Goal: Information Seeking & Learning: Learn about a topic

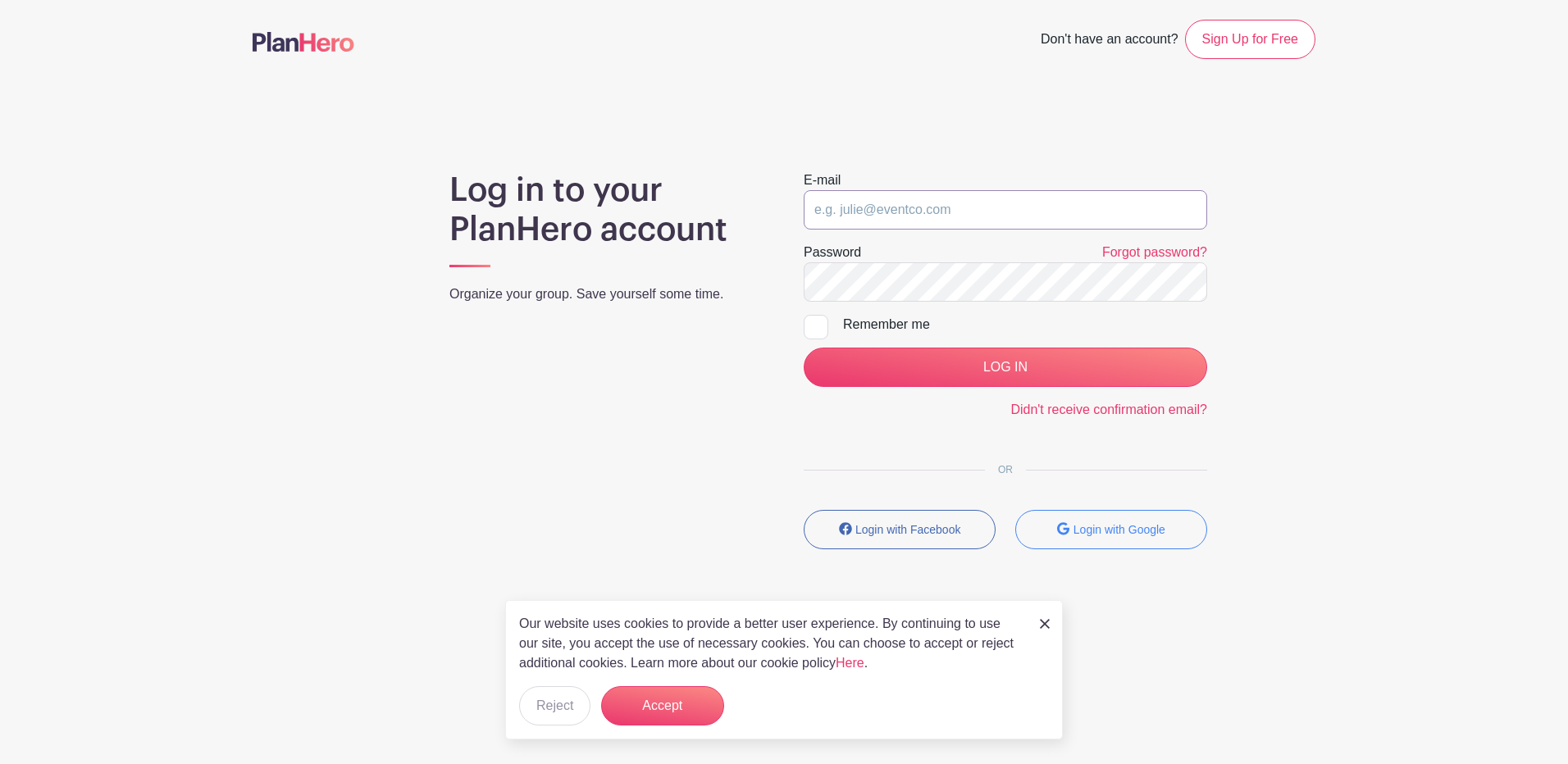
click at [899, 201] on input "email" at bounding box center [1006, 210] width 404 height 39
click at [902, 201] on input "email" at bounding box center [1006, 210] width 404 height 39
type input "howards@aurora.il.us"
click at [804, 347] on input "LOG IN" at bounding box center [1006, 367] width 404 height 39
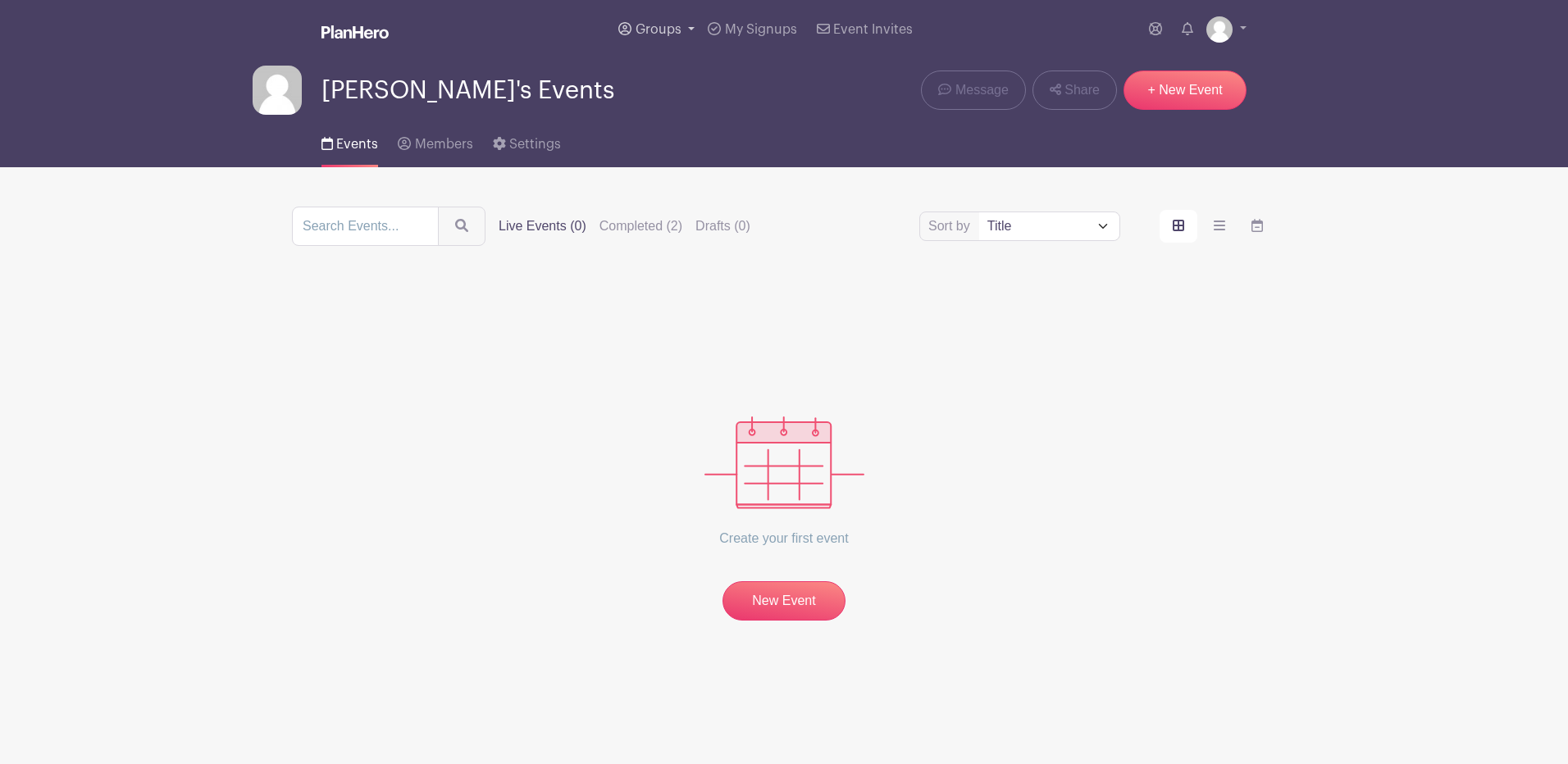
click at [683, 34] on link "Groups" at bounding box center [656, 29] width 89 height 59
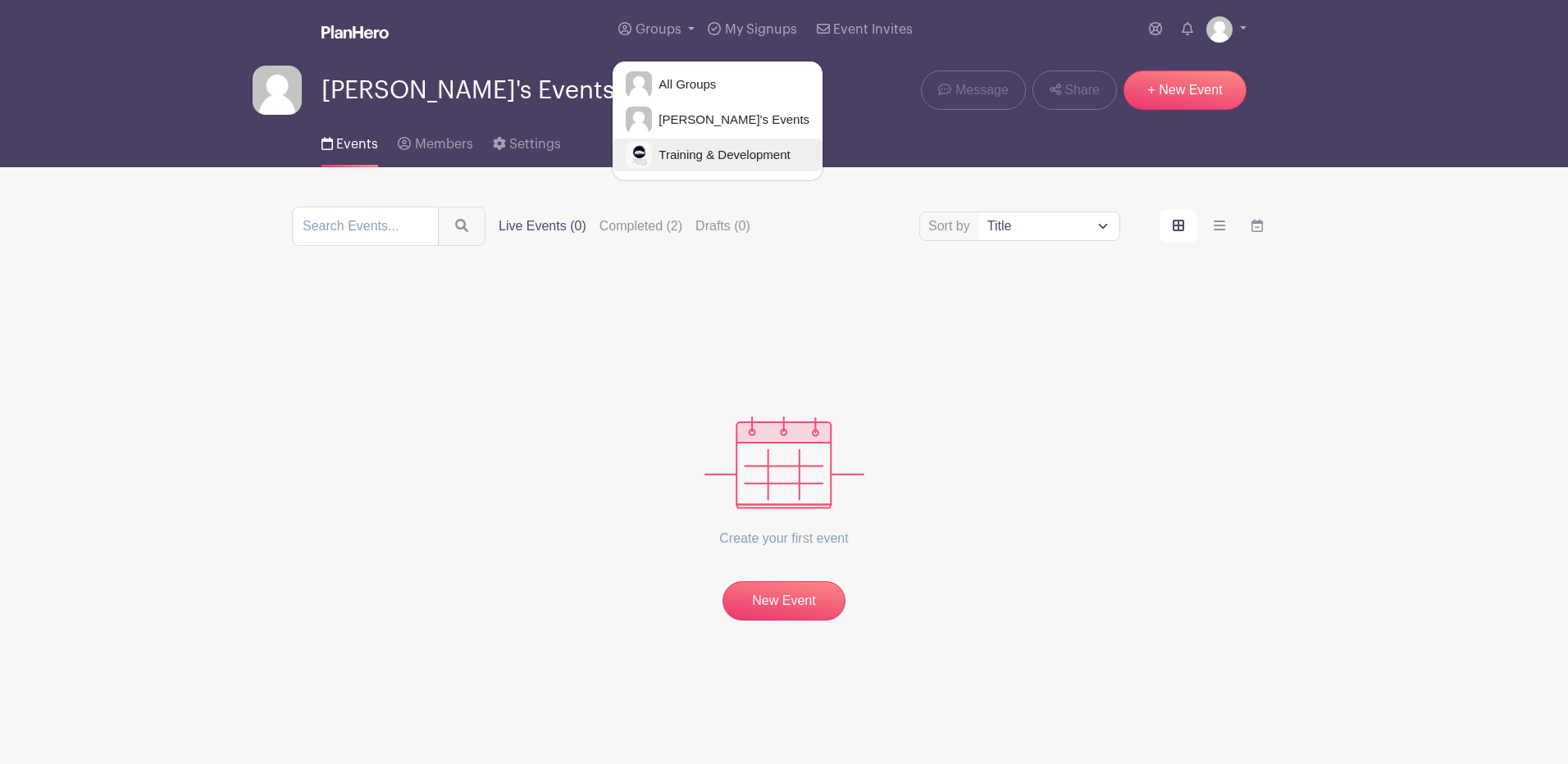
click at [720, 154] on span "Training & Development" at bounding box center [720, 154] width 138 height 18
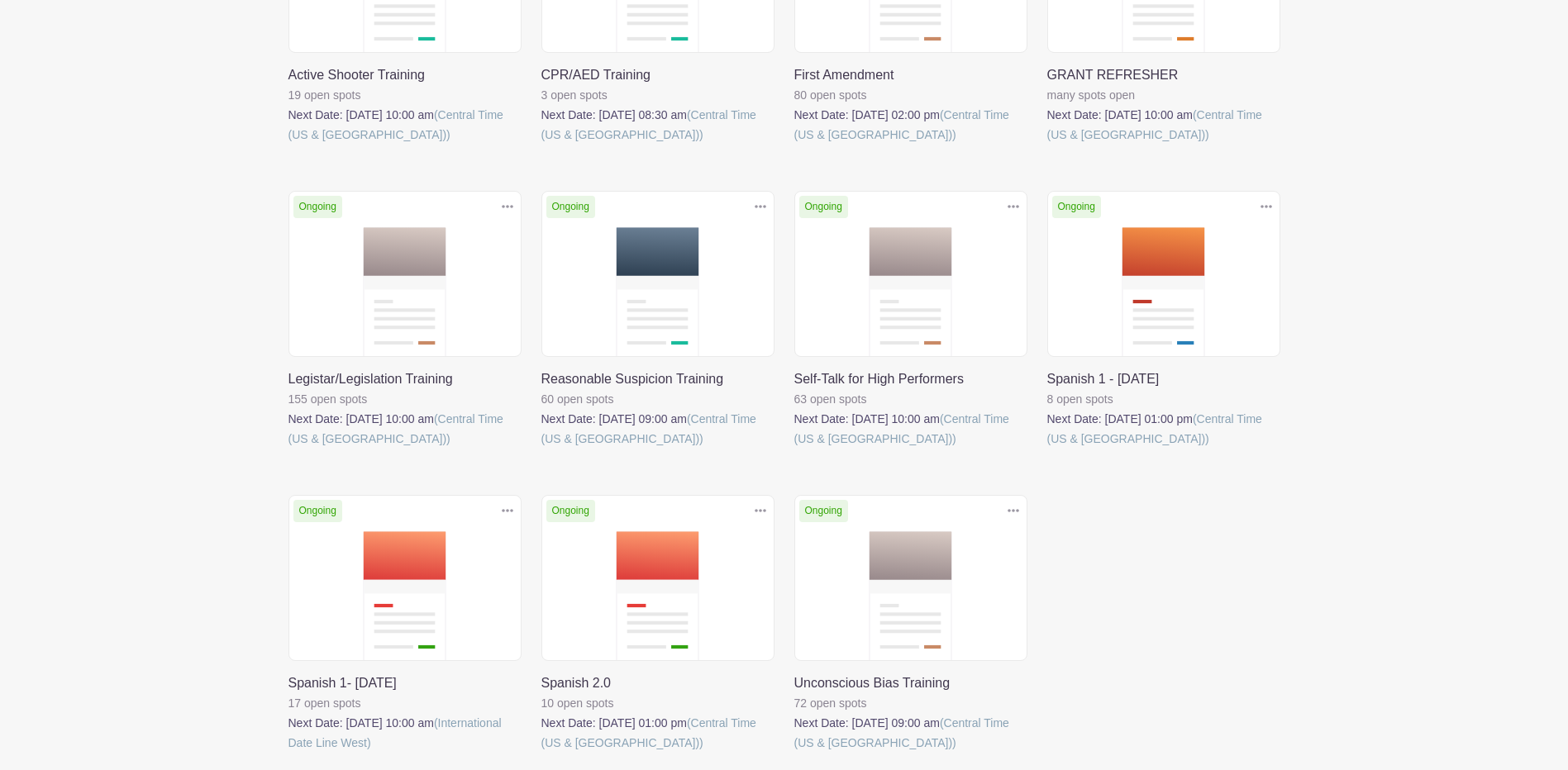
scroll to position [413, 0]
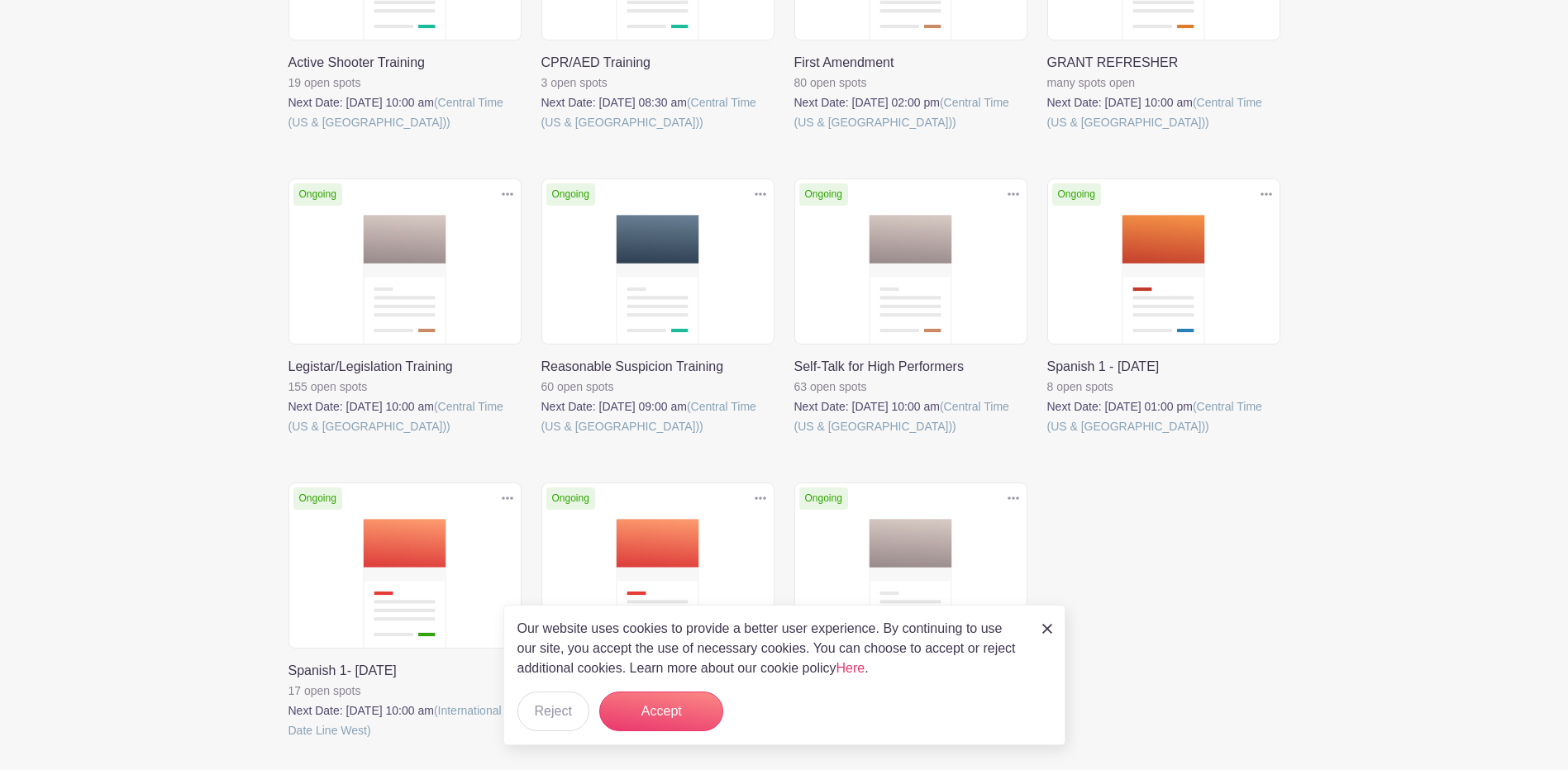
click at [1047, 436] on link at bounding box center [1047, 436] width 0 height 0
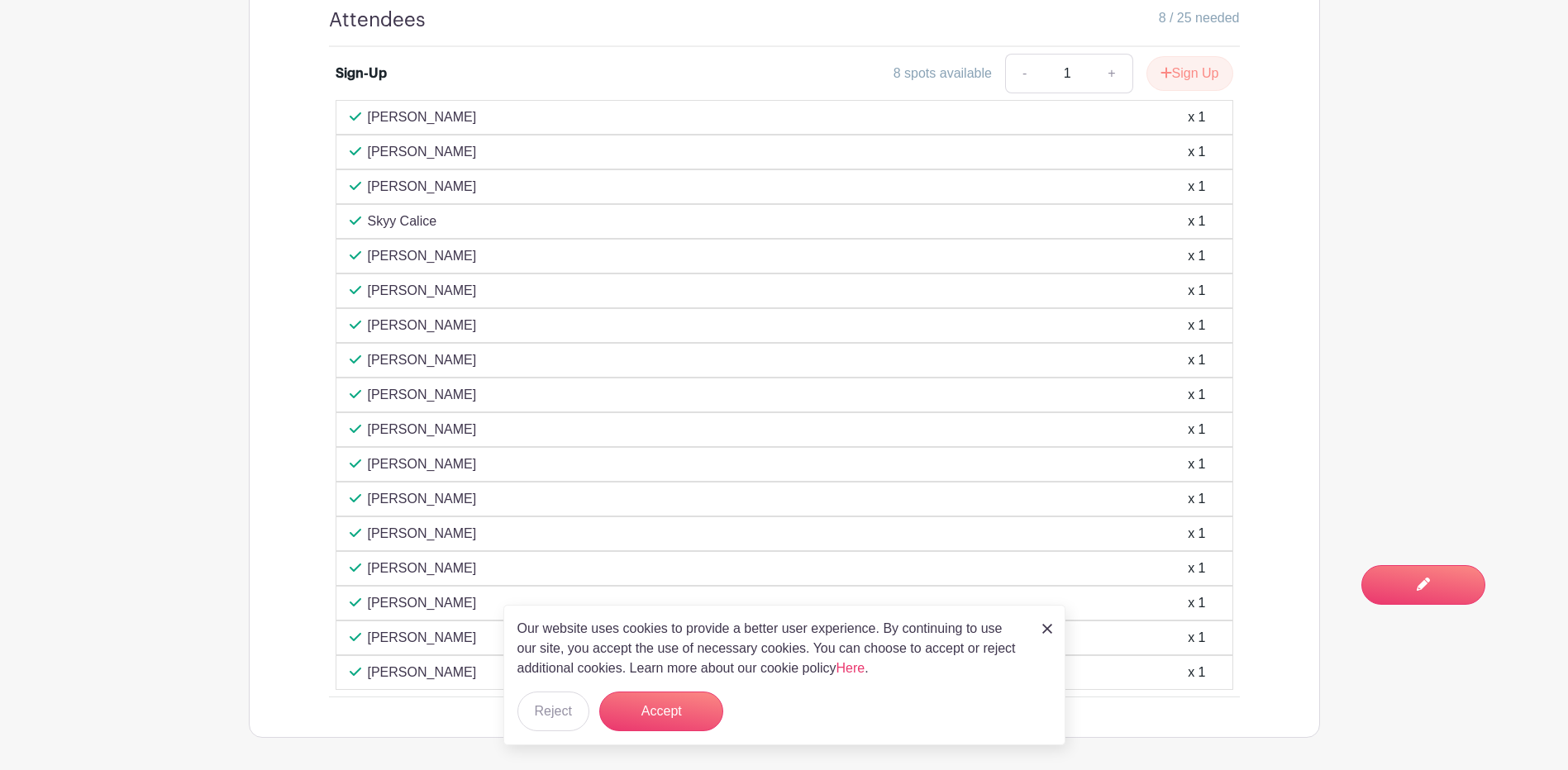
scroll to position [1133, 0]
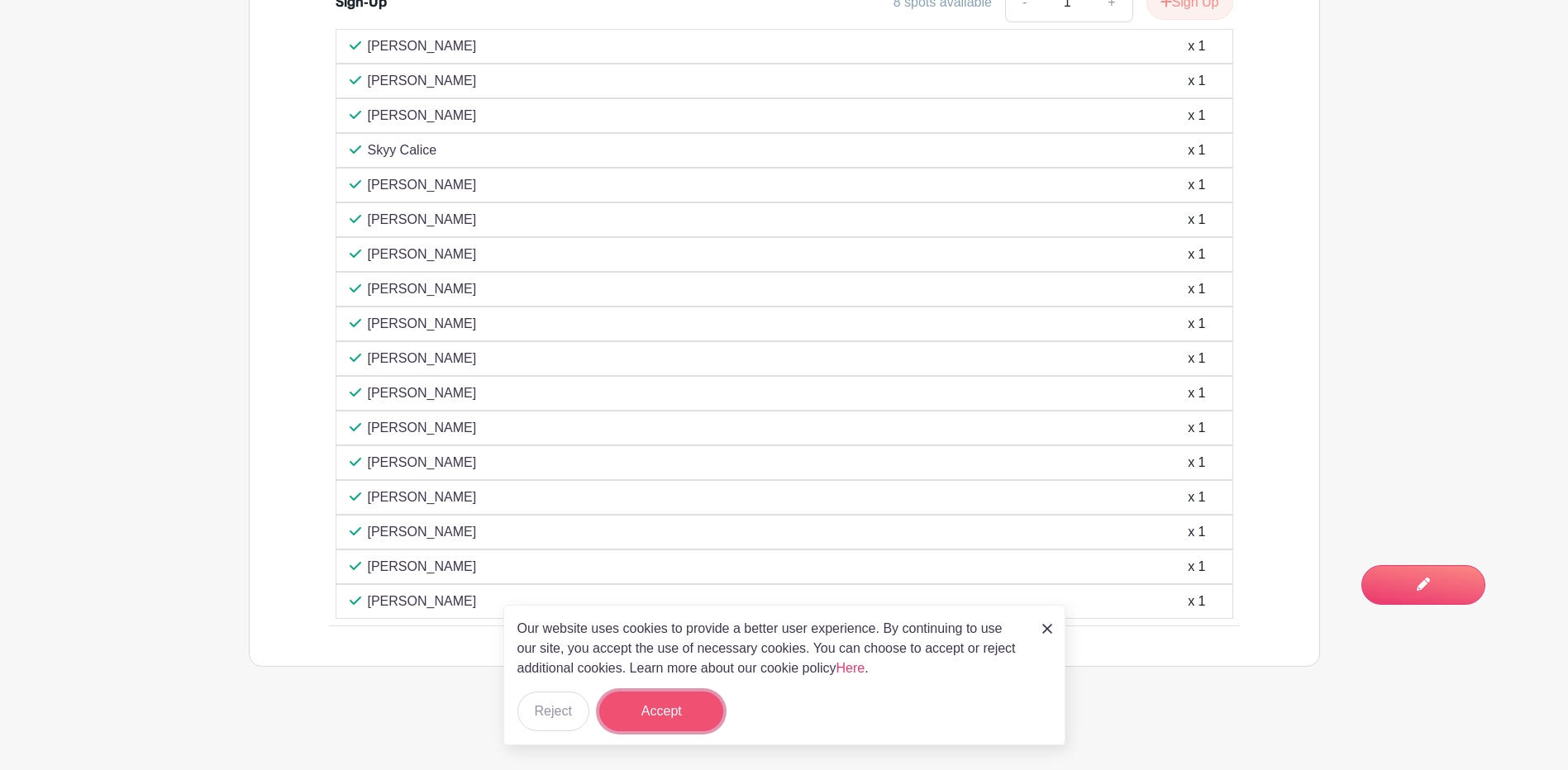
drag, startPoint x: 686, startPoint y: 704, endPoint x: 688, endPoint y: 720, distance: 16.1
click at [688, 720] on button "Accept" at bounding box center [662, 711] width 124 height 40
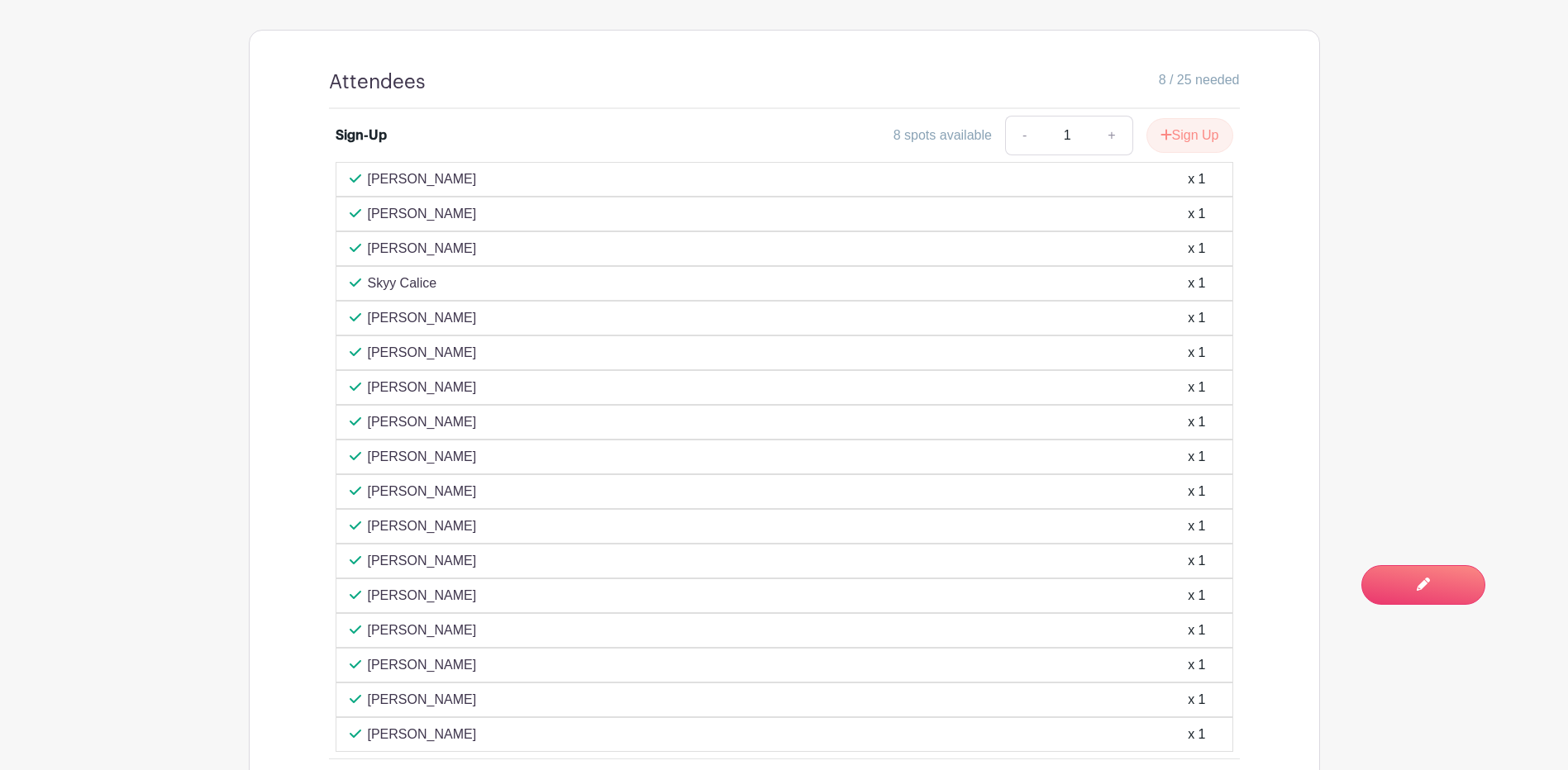
scroll to position [968, 0]
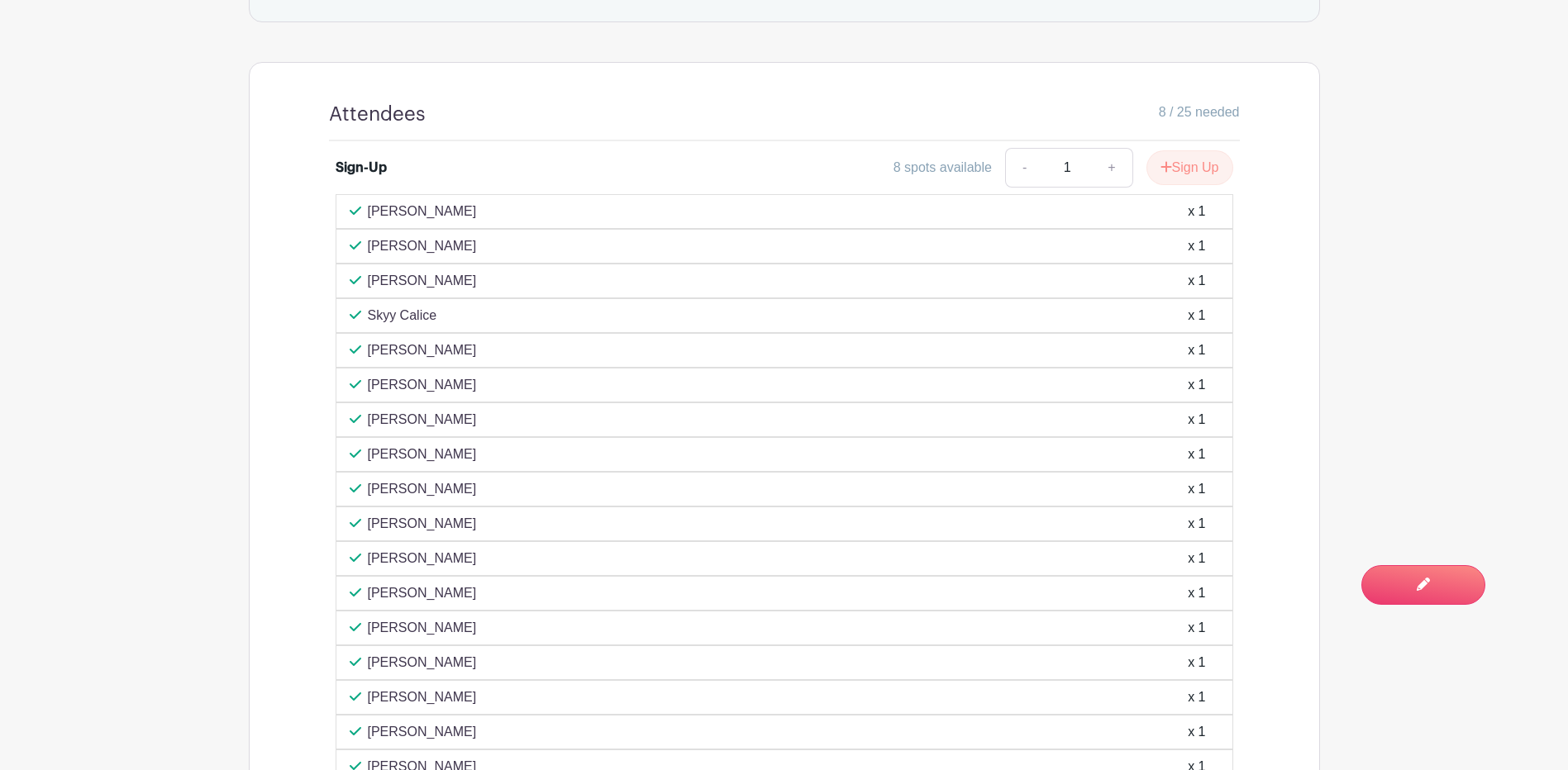
drag, startPoint x: 549, startPoint y: 615, endPoint x: 348, endPoint y: 208, distance: 453.9
click at [348, 208] on div "Emily Karalus x 1 Dionne Molina x 1 Katrina Boatright x 1 Skyy Calice x 1" at bounding box center [784, 489] width 898 height 590
drag, startPoint x: 348, startPoint y: 208, endPoint x: 425, endPoint y: 208, distance: 77.0
copy div "Emily Karalus x 1 Dionne Molina x 1 Katrina Boatright x 1 Skyy Calice x 1 Nicho…"
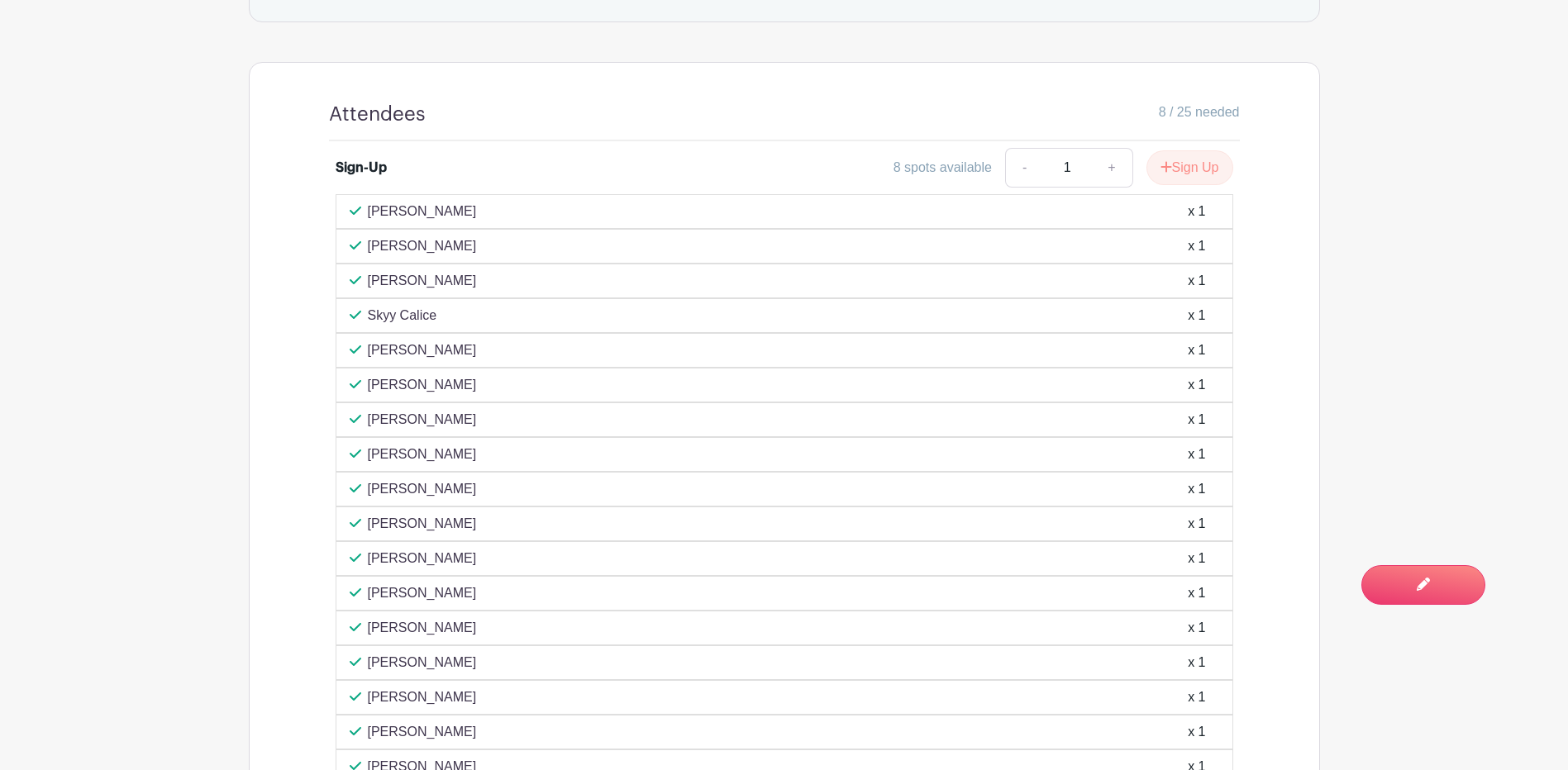
drag, startPoint x: 1357, startPoint y: 281, endPoint x: 1349, endPoint y: 273, distance: 11.3
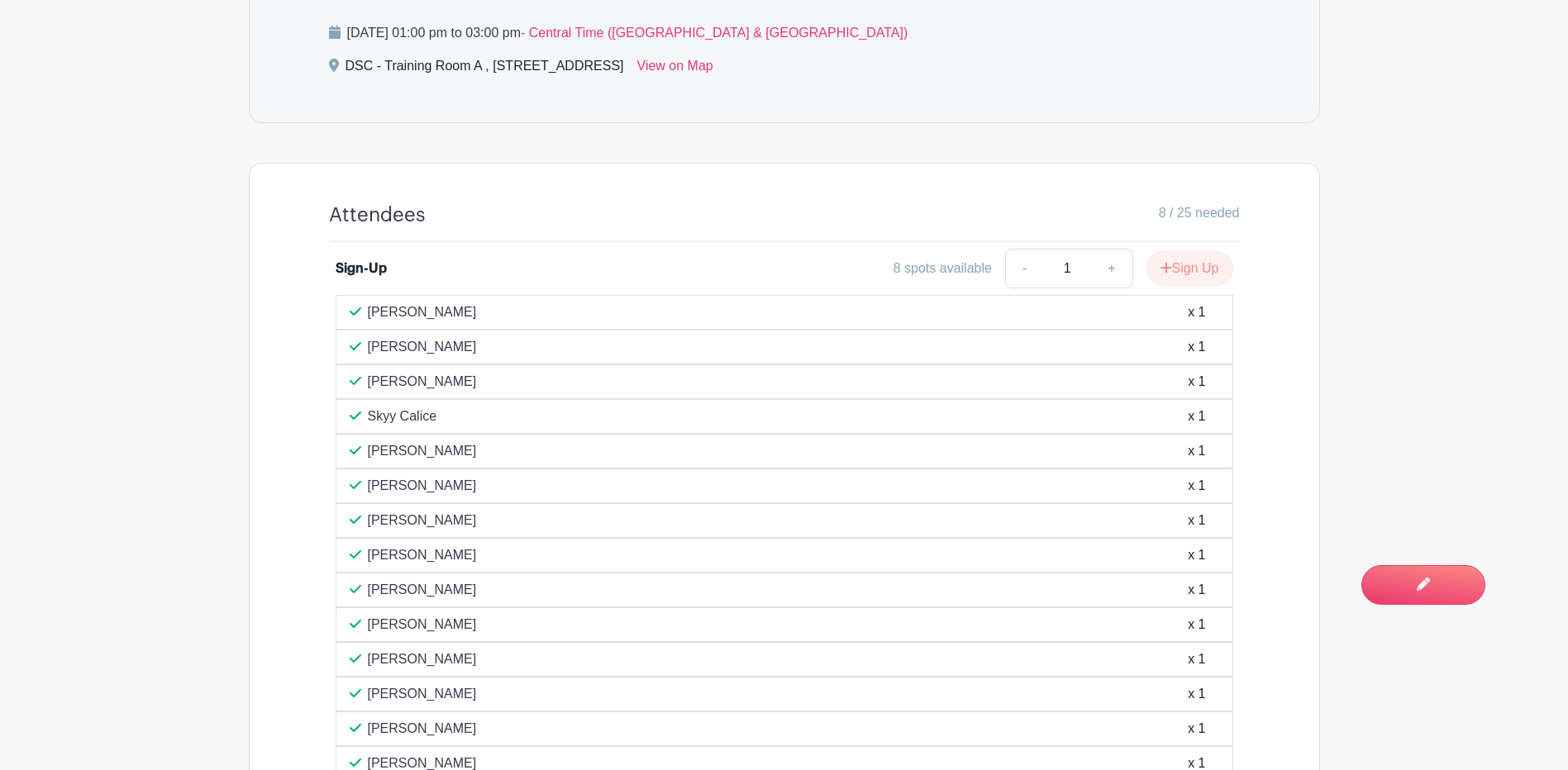
scroll to position [555, 0]
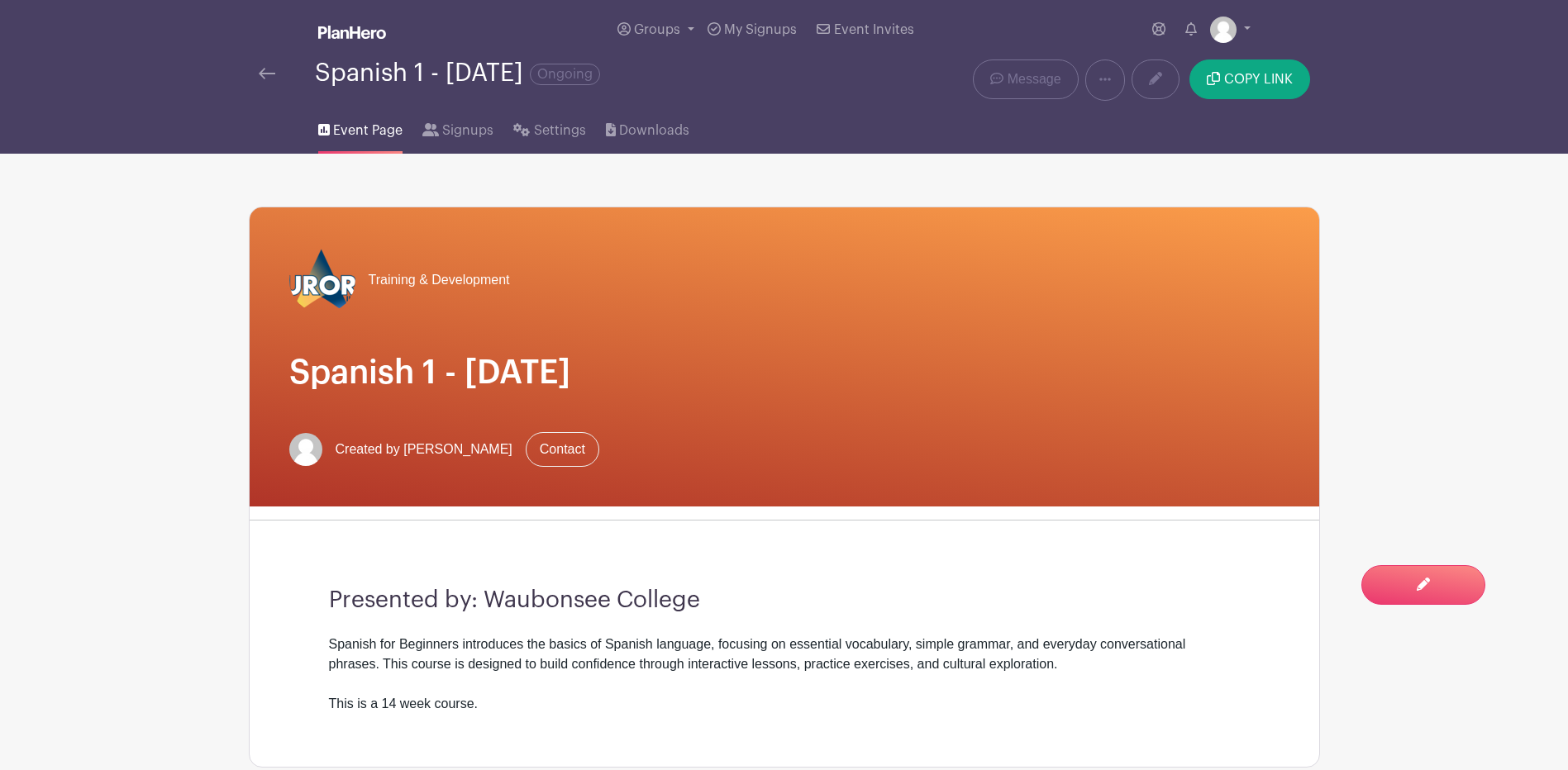
click at [616, 376] on h1 "Spanish 1 - [DATE]" at bounding box center [784, 372] width 991 height 40
drag, startPoint x: 622, startPoint y: 369, endPoint x: 289, endPoint y: 360, distance: 333.1
click at [289, 360] on h1 "Spanish 1 - [DATE]" at bounding box center [784, 372] width 991 height 40
drag, startPoint x: 289, startPoint y: 360, endPoint x: 310, endPoint y: 359, distance: 21.0
copy h1 "Spanish 1 - [DATE]"
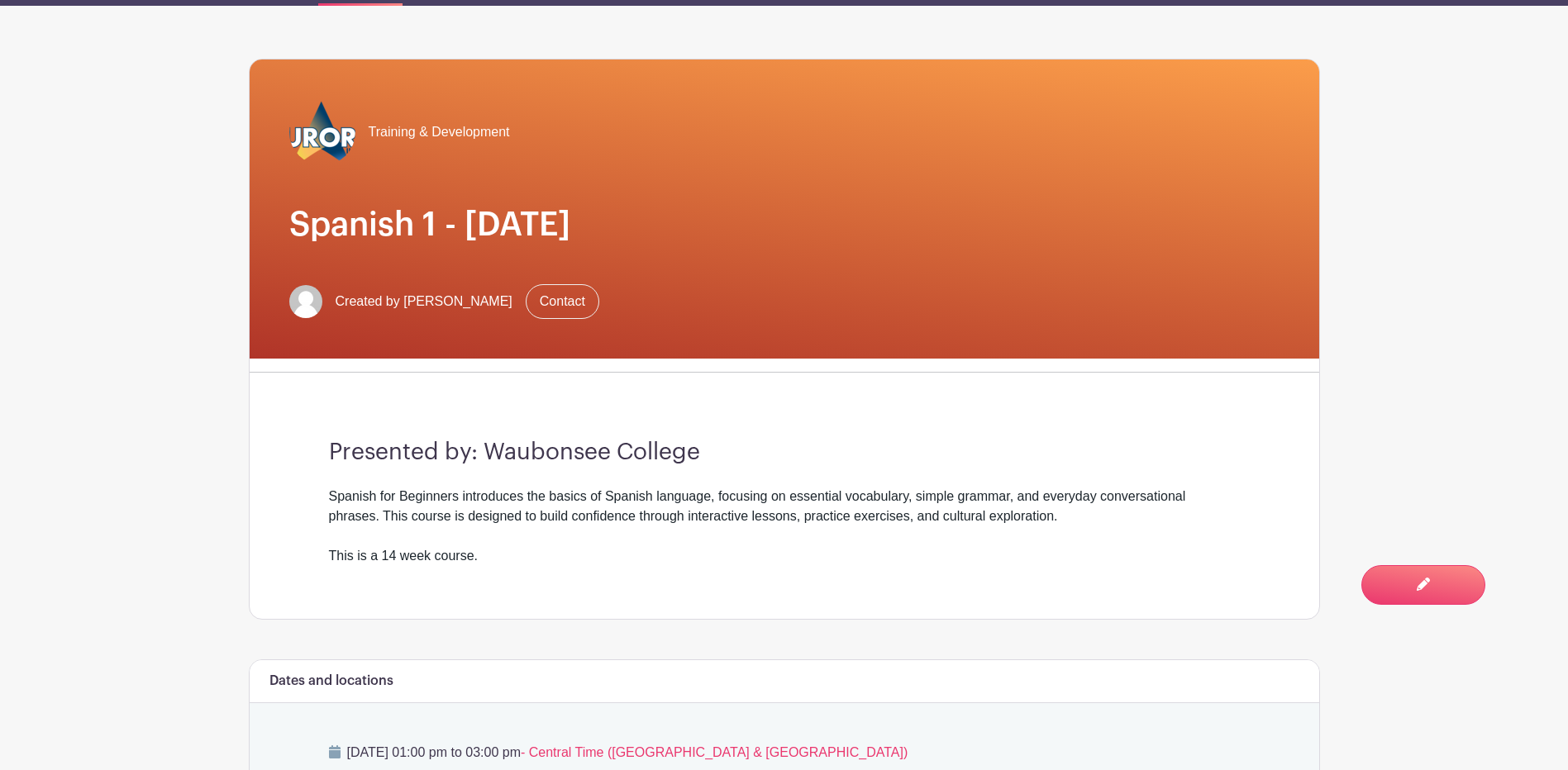
scroll to position [331, 0]
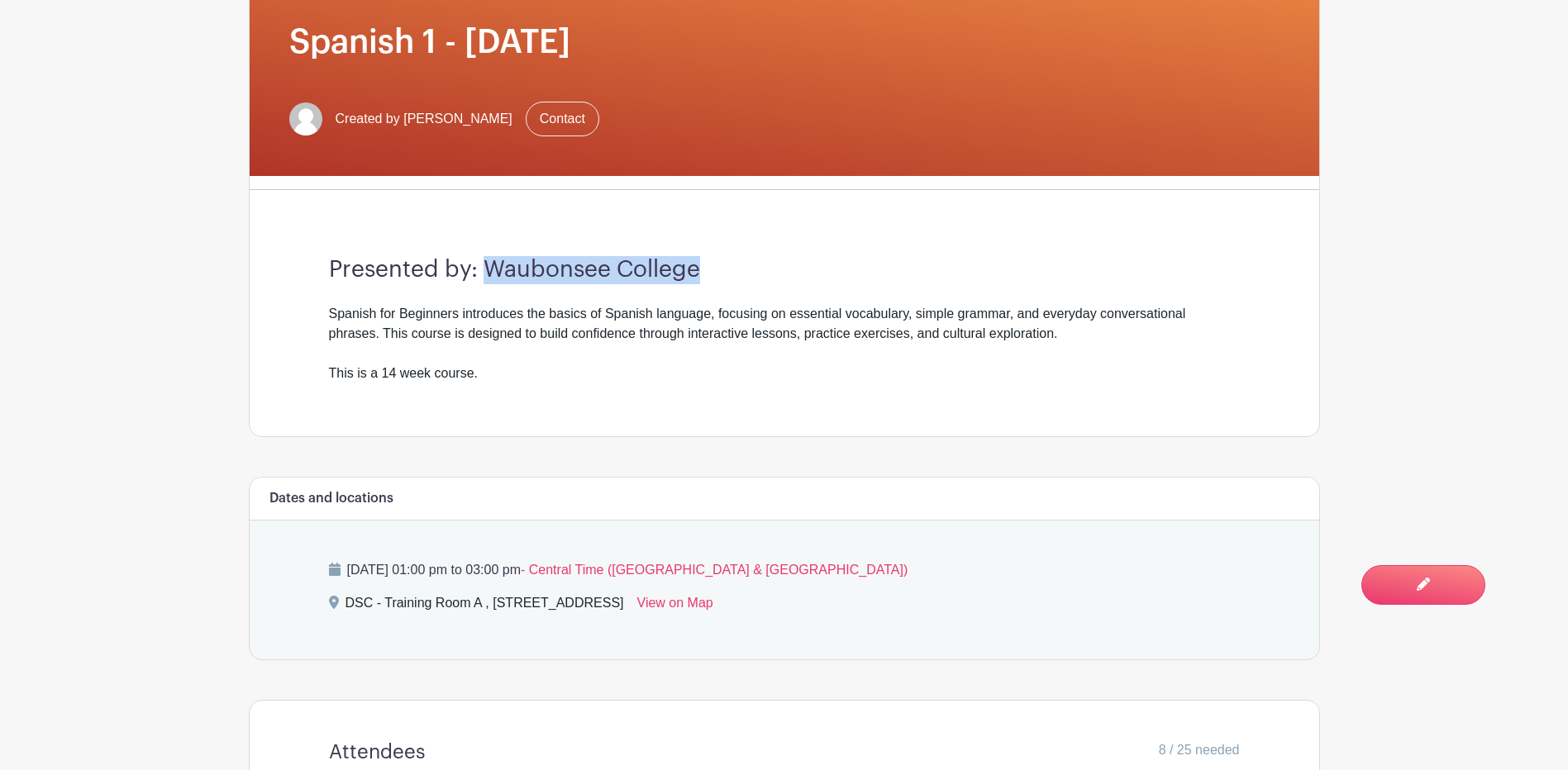
drag, startPoint x: 706, startPoint y: 268, endPoint x: 487, endPoint y: 271, distance: 219.0
click at [487, 271] on h3 "Presented by: Waubonsee College" at bounding box center [784, 271] width 911 height 28
copy h3 "[GEOGRAPHIC_DATA]"
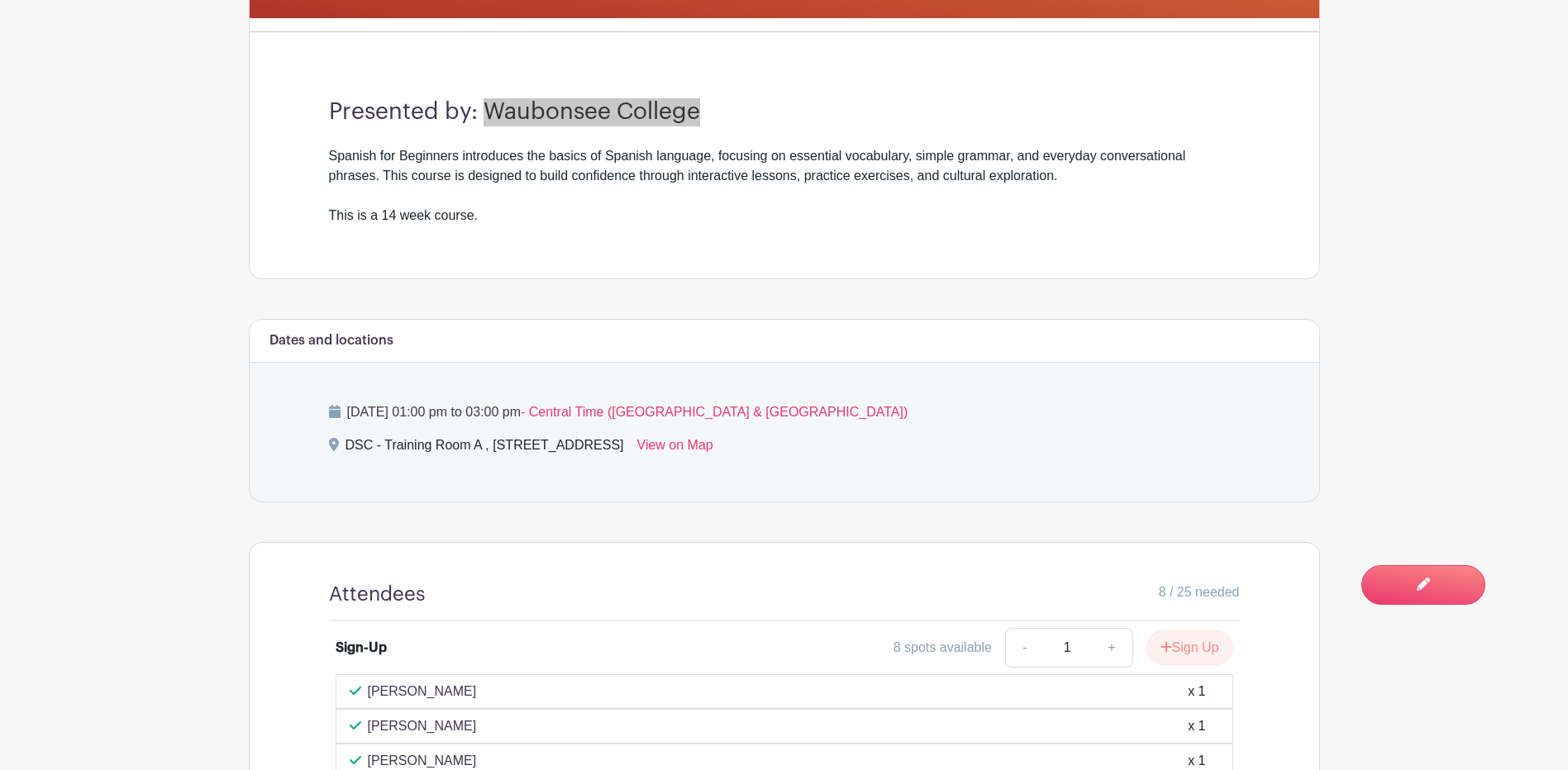
scroll to position [496, 0]
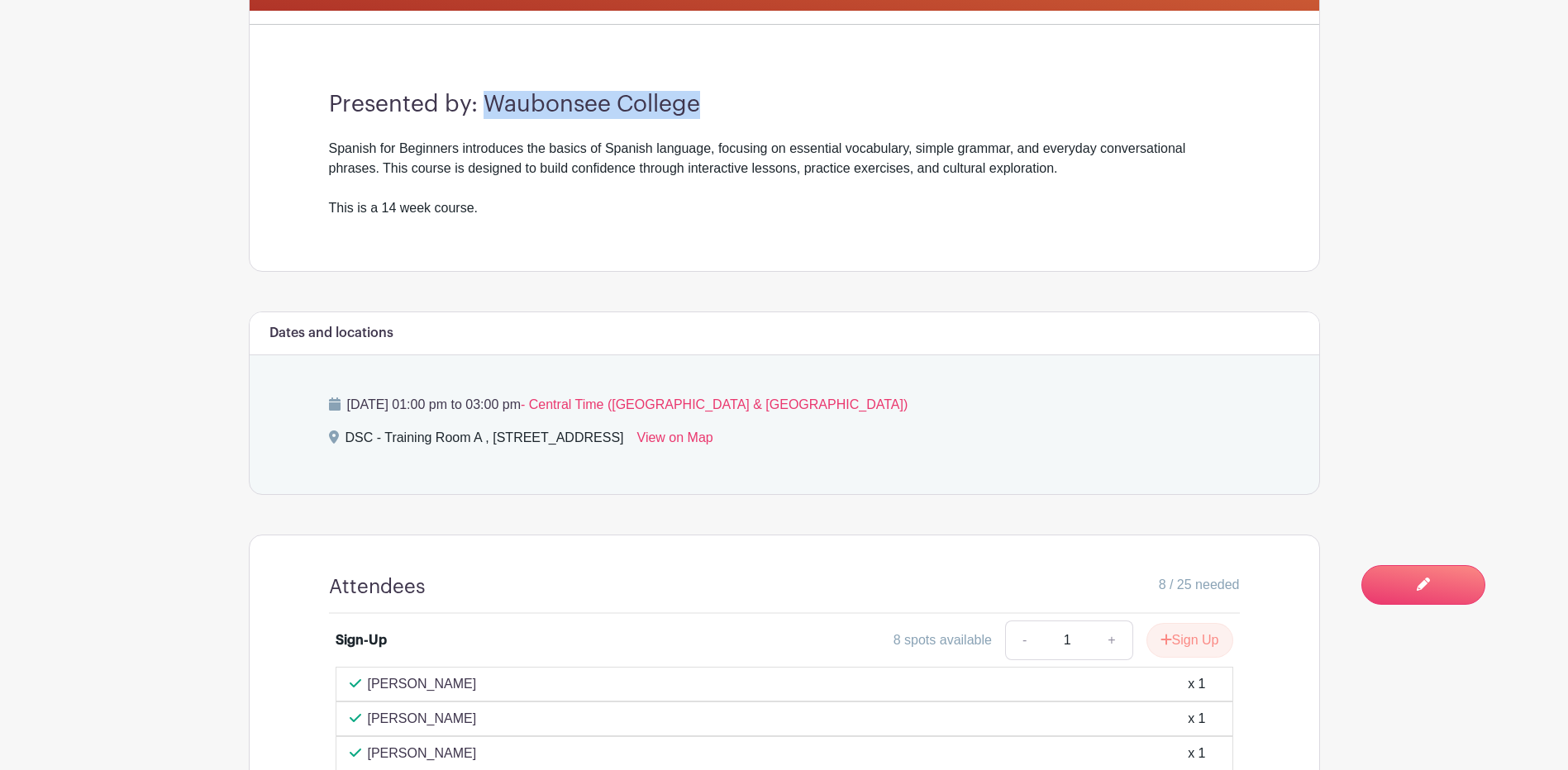
drag, startPoint x: 348, startPoint y: 401, endPoint x: 647, endPoint y: 402, distance: 299.0
click at [647, 402] on p "[DATE] 01:00 pm to 03:00 pm - Central Time ([GEOGRAPHIC_DATA] & [GEOGRAPHIC_DAT…" at bounding box center [784, 405] width 911 height 19
drag, startPoint x: 647, startPoint y: 402, endPoint x: 639, endPoint y: 405, distance: 8.5
copy p "[DATE] 01:00 pm to 03:00 pm"
drag, startPoint x: 479, startPoint y: 437, endPoint x: 348, endPoint y: 431, distance: 131.1
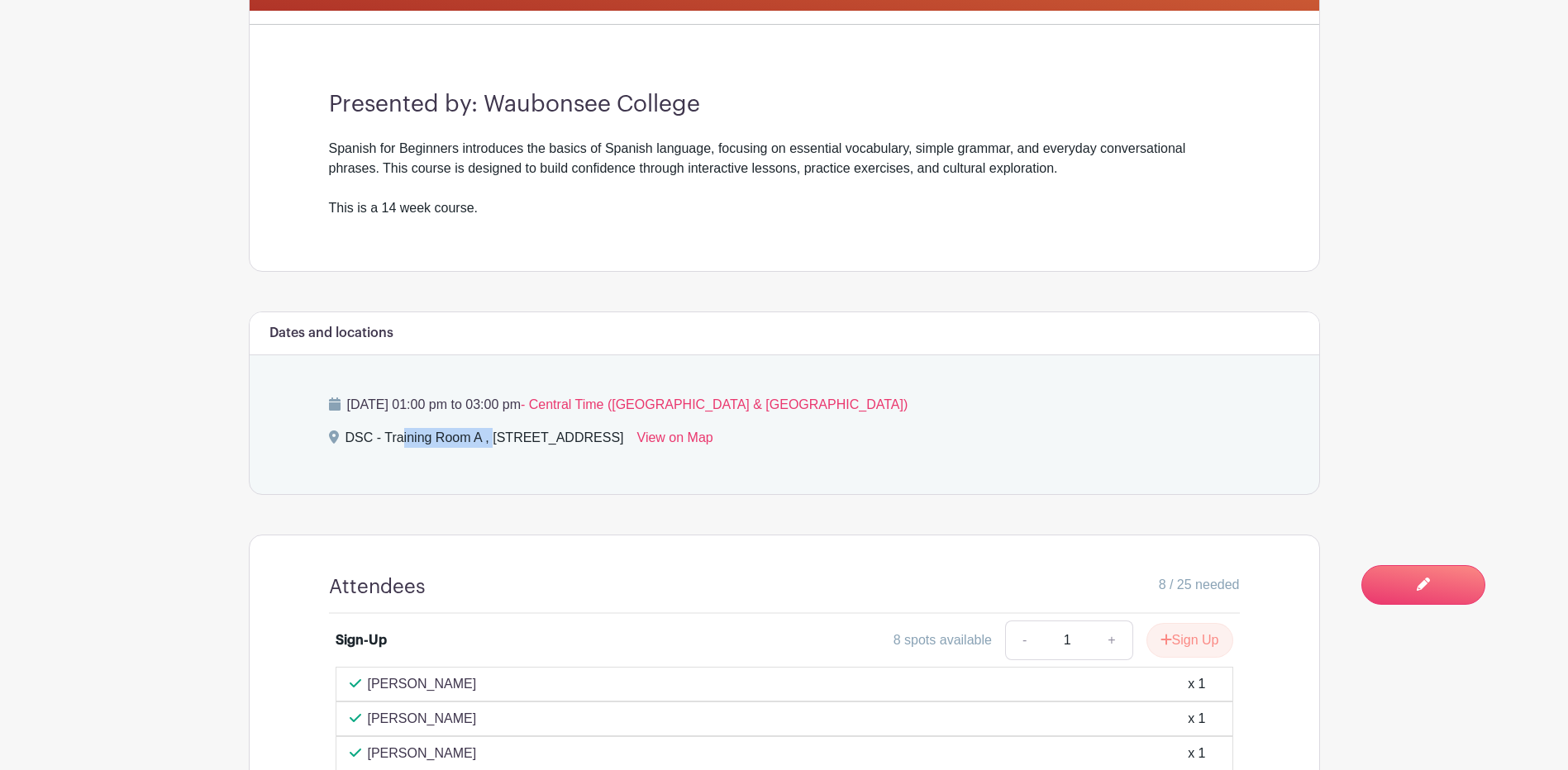
click at [348, 431] on div "DSC - Training Room A , [STREET_ADDRESS]" at bounding box center [485, 441] width 279 height 27
copy div "DSC - Training Room A"
